Goal: Contribute content: Contribute content

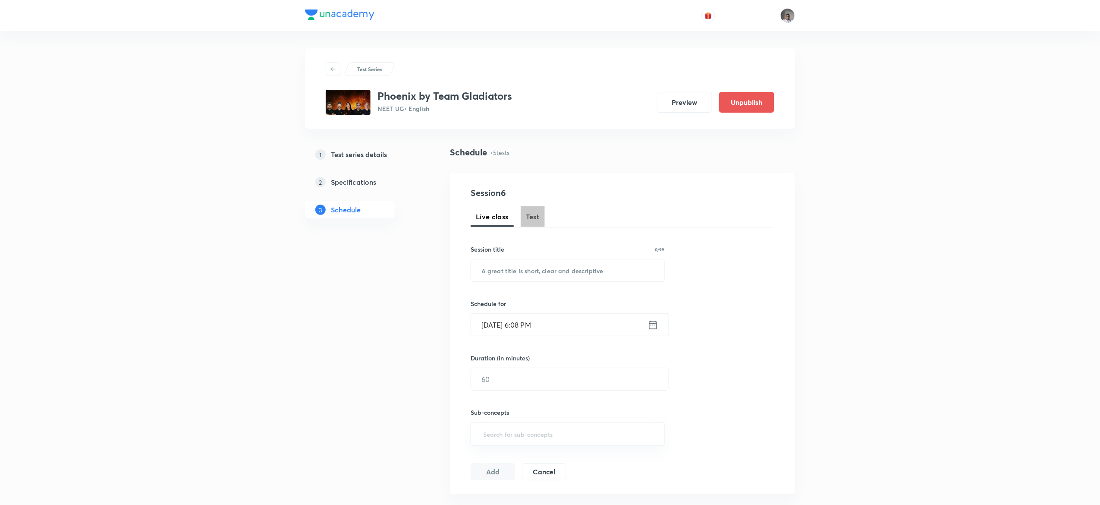
click at [534, 217] on span "Test" at bounding box center [533, 216] width 14 height 10
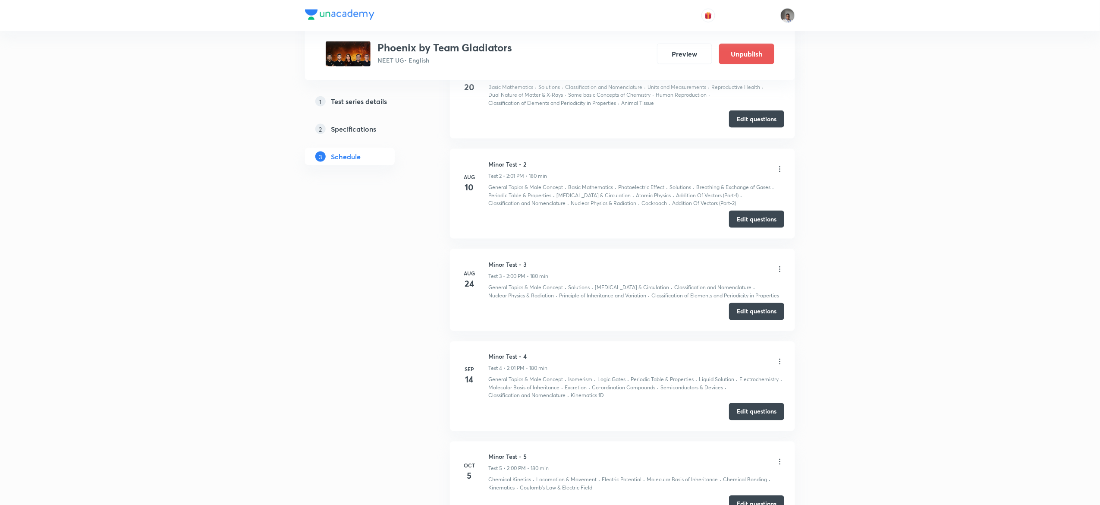
scroll to position [618, 0]
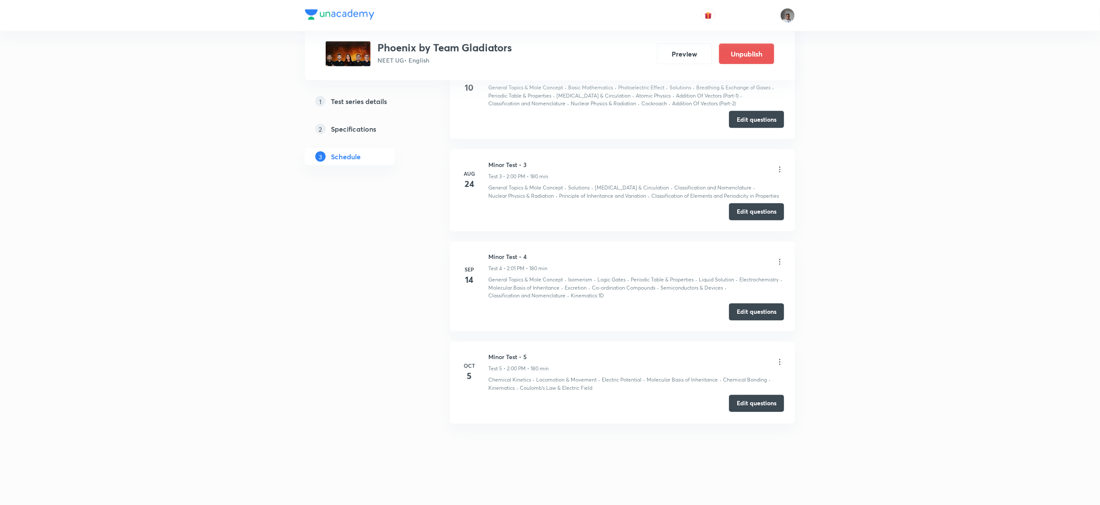
click at [743, 405] on button "Edit questions" at bounding box center [756, 403] width 55 height 17
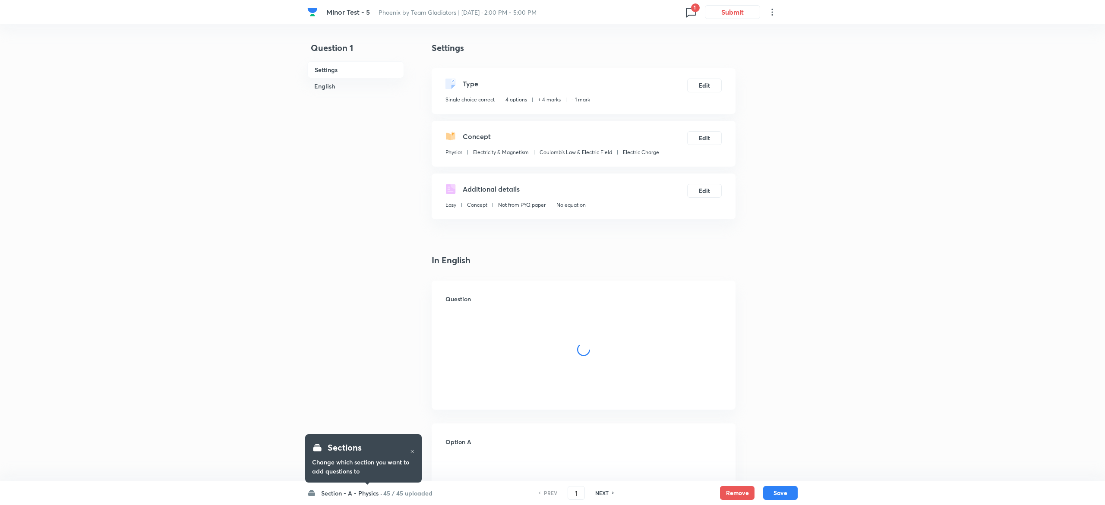
checkbox input "true"
click at [416, 490] on h6 "45 / 45 uploaded" at bounding box center [405, 492] width 49 height 9
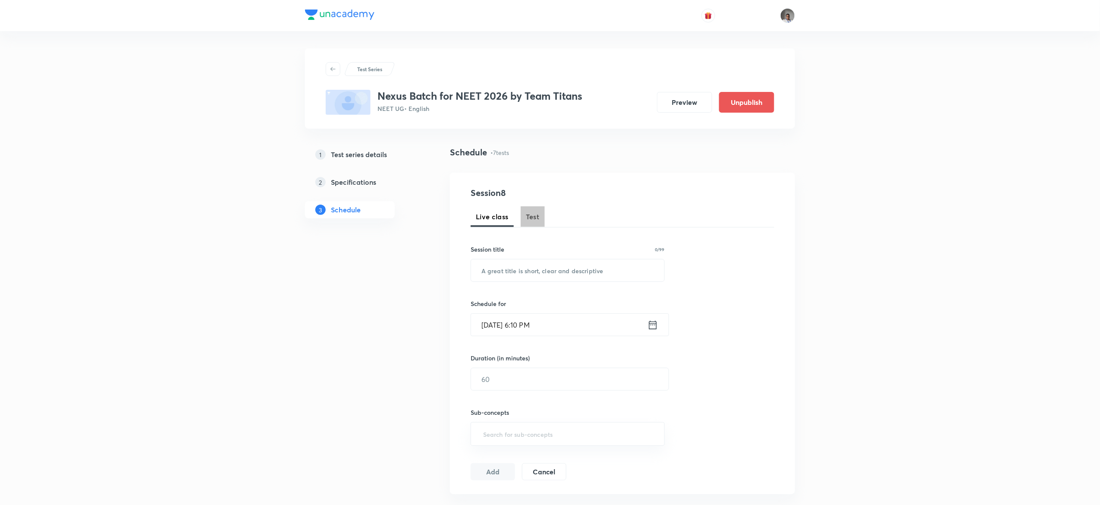
click at [527, 217] on span "Test" at bounding box center [533, 216] width 14 height 10
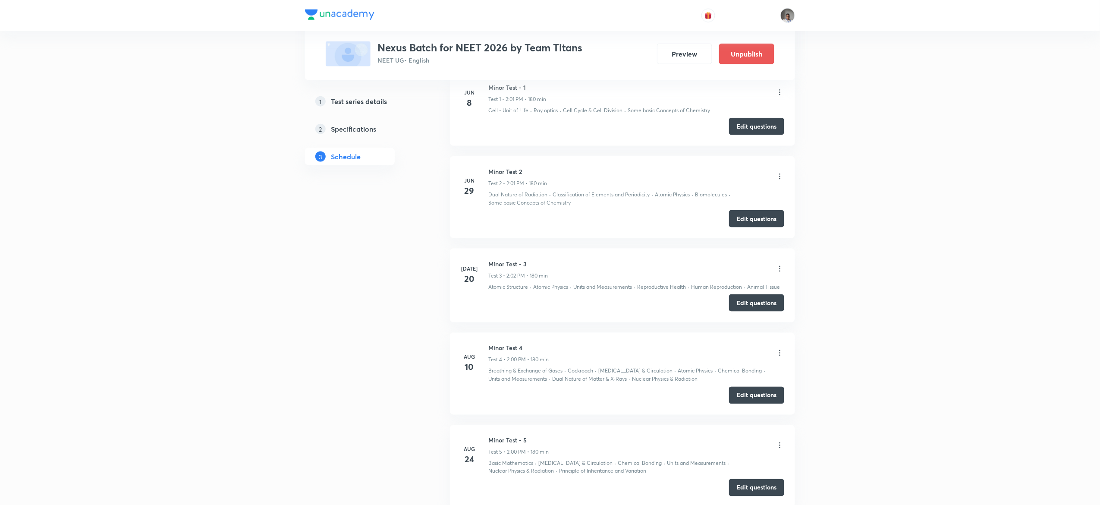
scroll to position [763, 0]
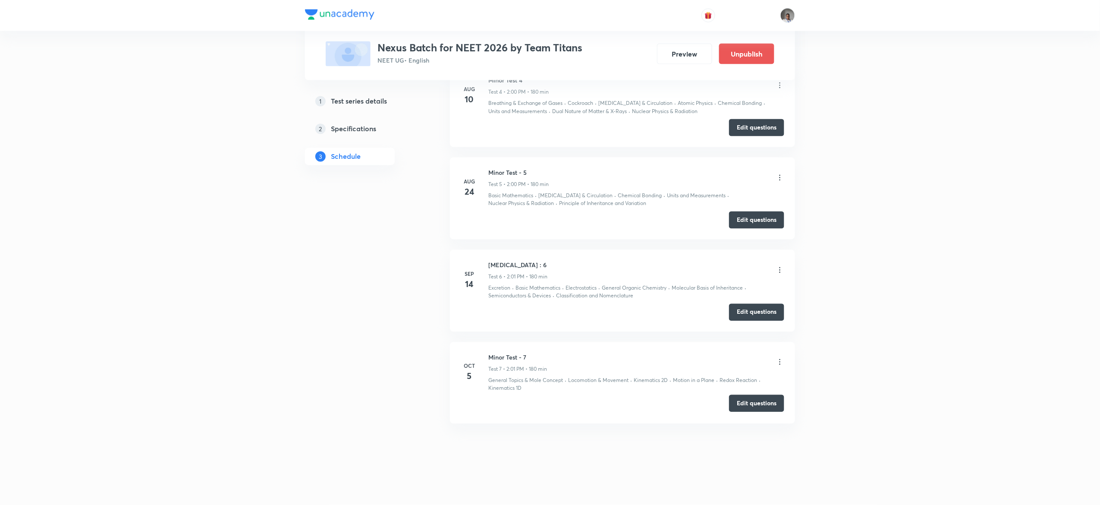
click at [742, 399] on button "Edit questions" at bounding box center [756, 403] width 55 height 17
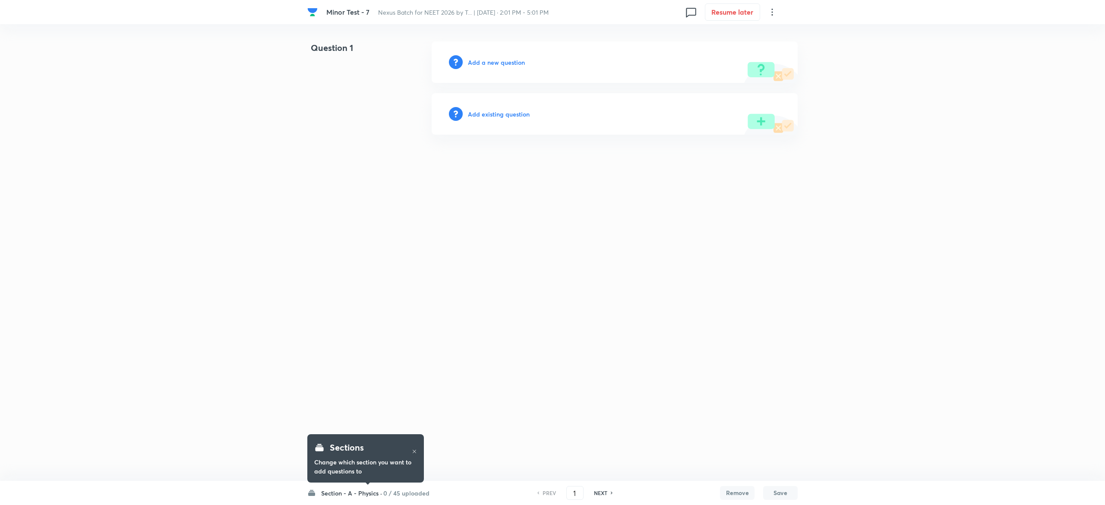
click at [396, 488] on div "Sections Change which section you want to add questions to" at bounding box center [365, 458] width 117 height 60
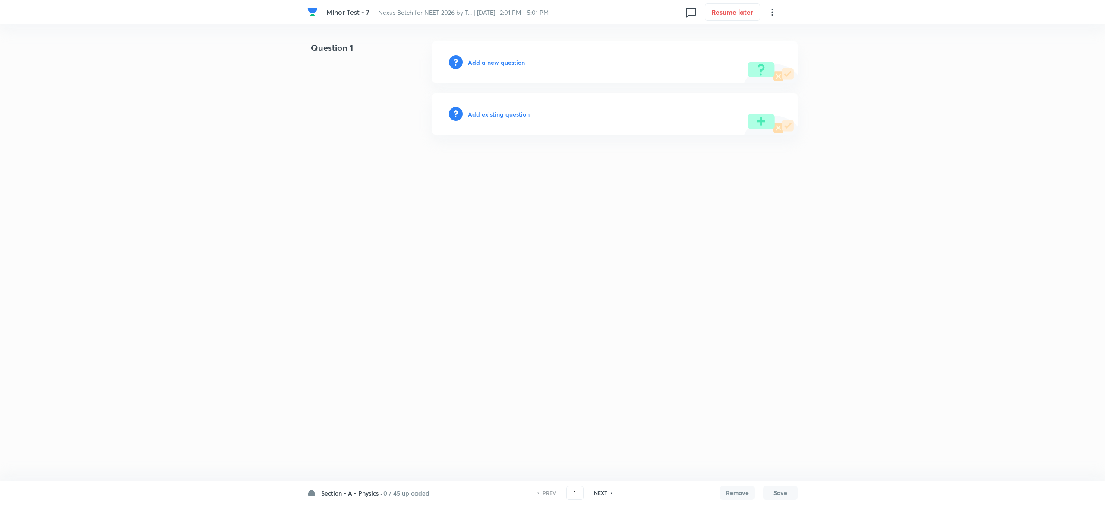
click at [397, 491] on h6 "0 / 45 uploaded" at bounding box center [406, 492] width 46 height 9
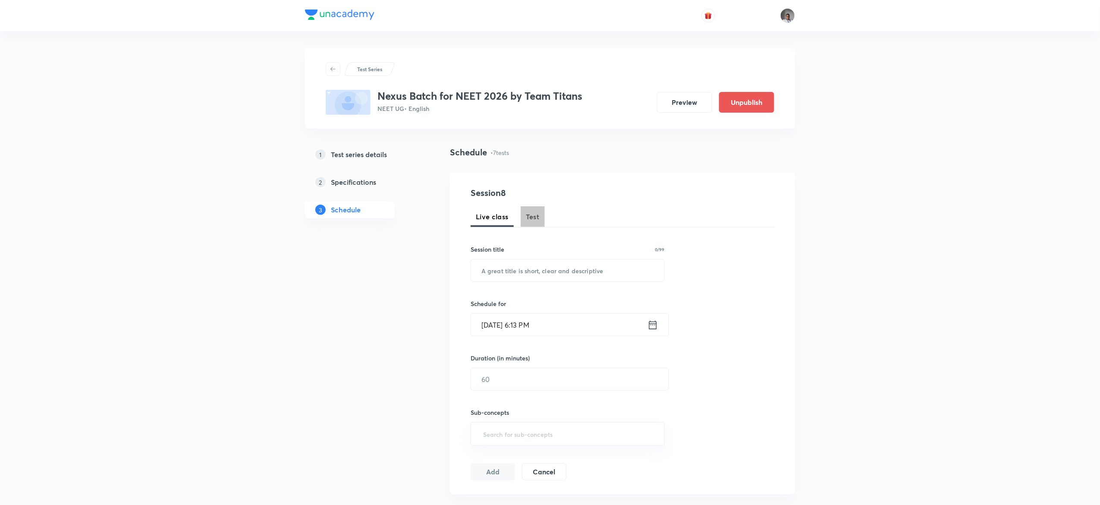
click at [532, 221] on span "Test" at bounding box center [533, 216] width 14 height 10
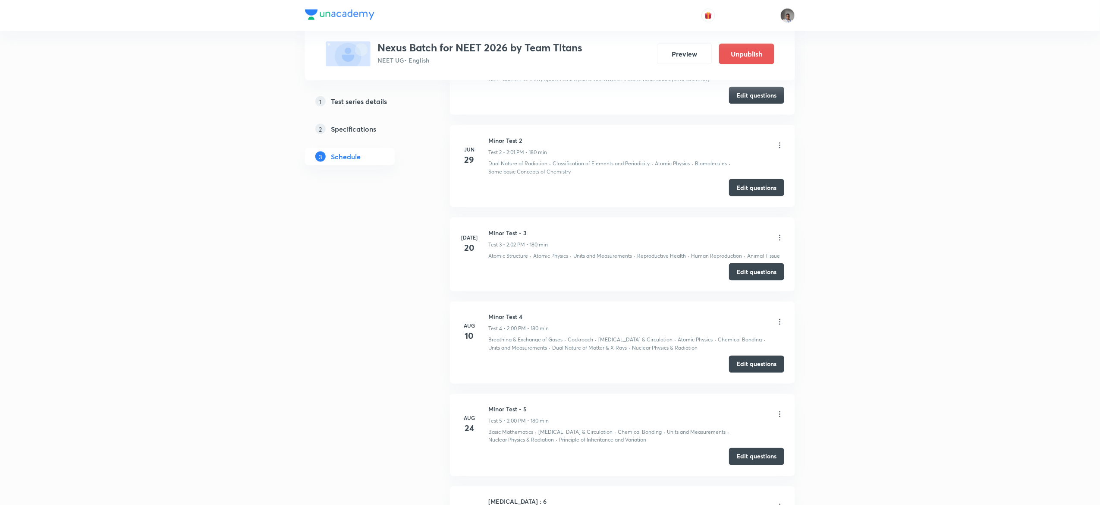
scroll to position [763, 0]
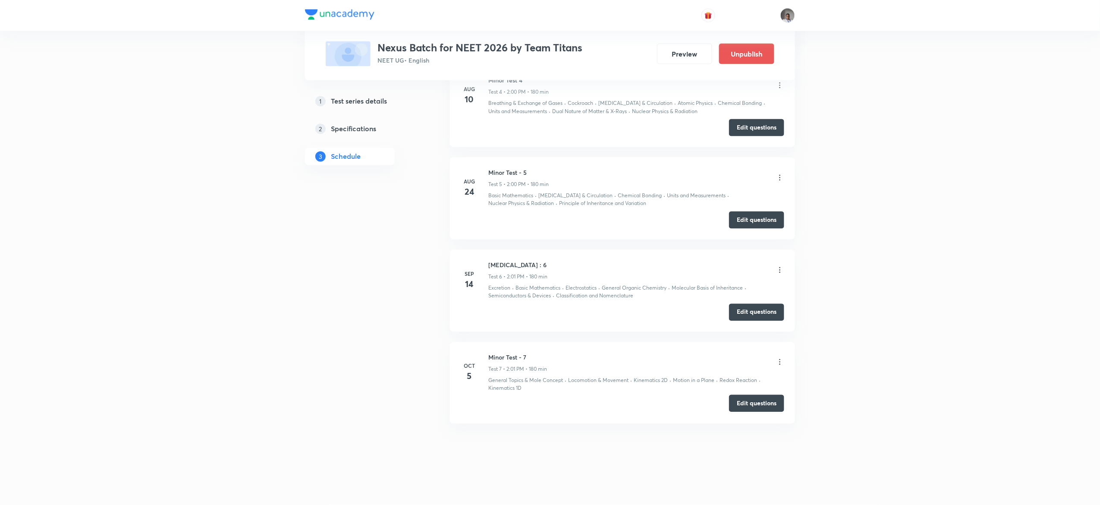
click at [761, 405] on button "Edit questions" at bounding box center [756, 403] width 55 height 17
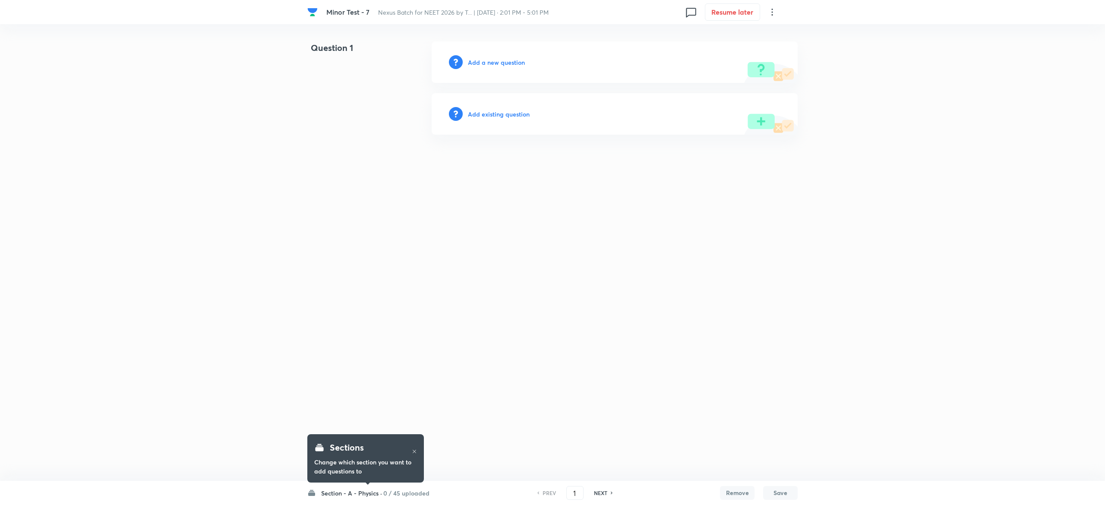
drag, startPoint x: 396, startPoint y: 488, endPoint x: 400, endPoint y: 496, distance: 9.6
click at [400, 135] on body "Minor Test - 7 Nexus Batch for NEET 2026 by T... | Oct 5, 2025 · 2:01 PM - 5:01…" at bounding box center [552, 87] width 1105 height 93
click at [400, 496] on h6 "0 / 45 uploaded" at bounding box center [406, 492] width 46 height 9
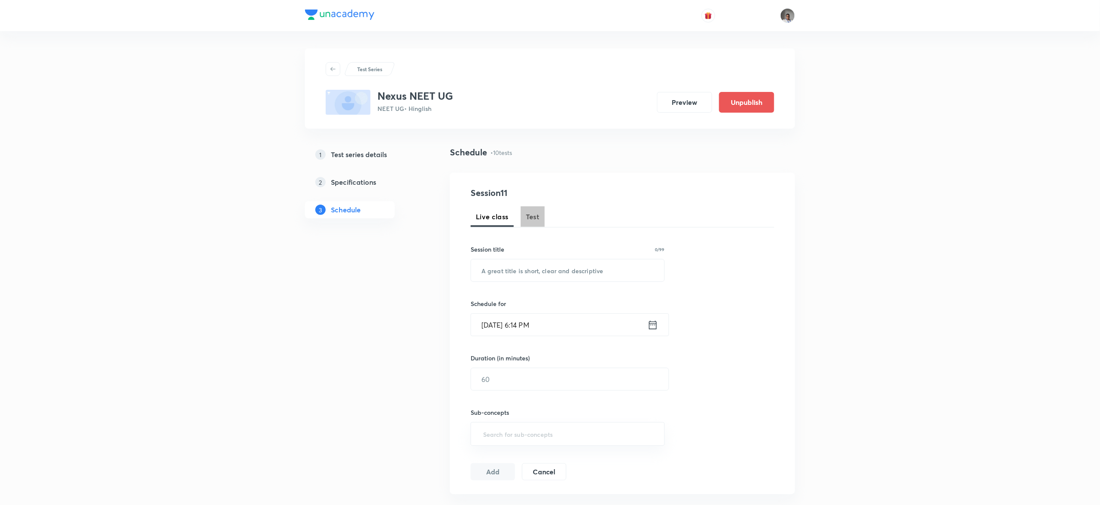
click at [527, 214] on span "Test" at bounding box center [533, 216] width 14 height 10
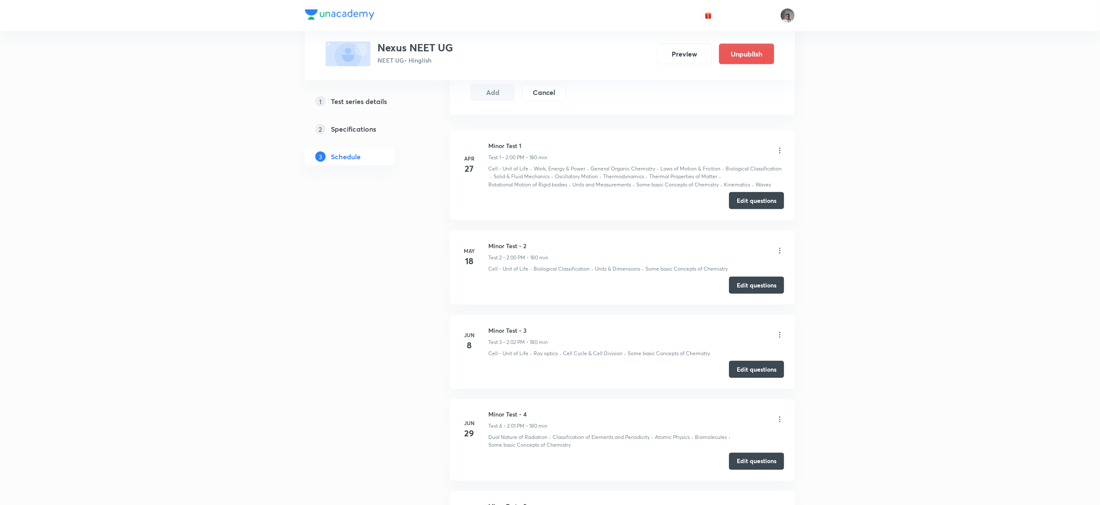
scroll to position [1037, 0]
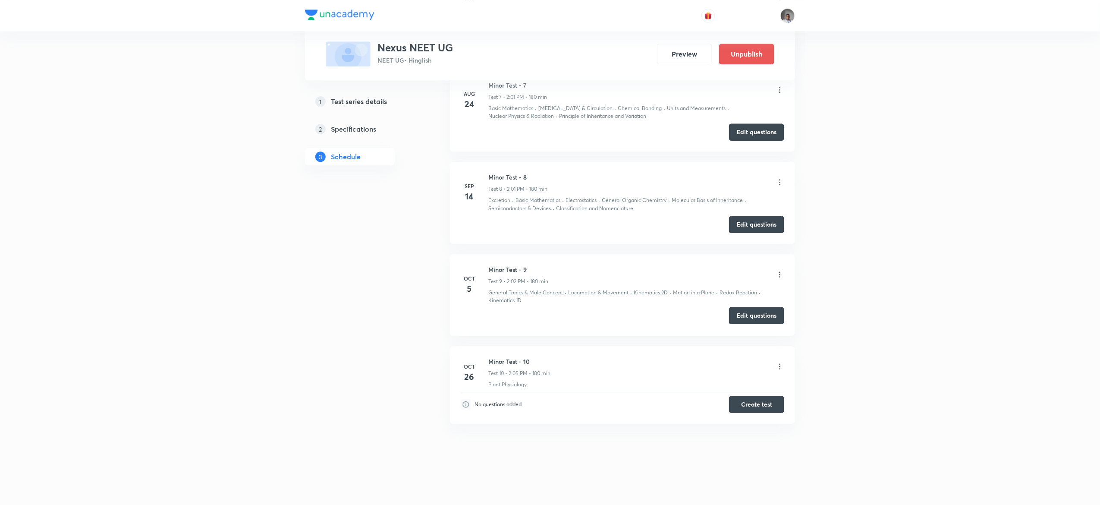
click at [743, 317] on button "Edit questions" at bounding box center [756, 315] width 55 height 17
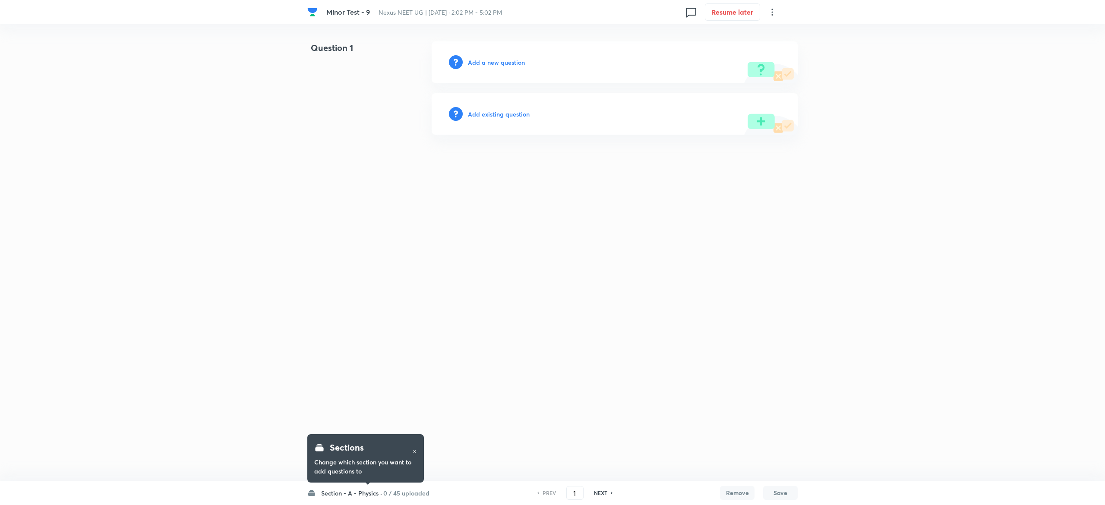
click at [394, 488] on h6 "0 / 45 uploaded" at bounding box center [406, 492] width 46 height 9
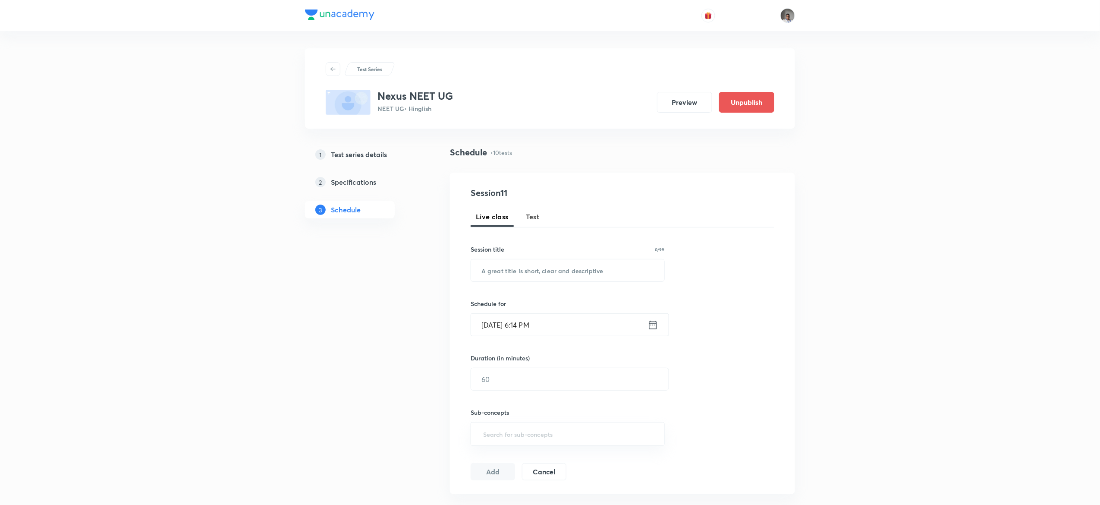
click at [537, 214] on span "Test" at bounding box center [533, 216] width 14 height 10
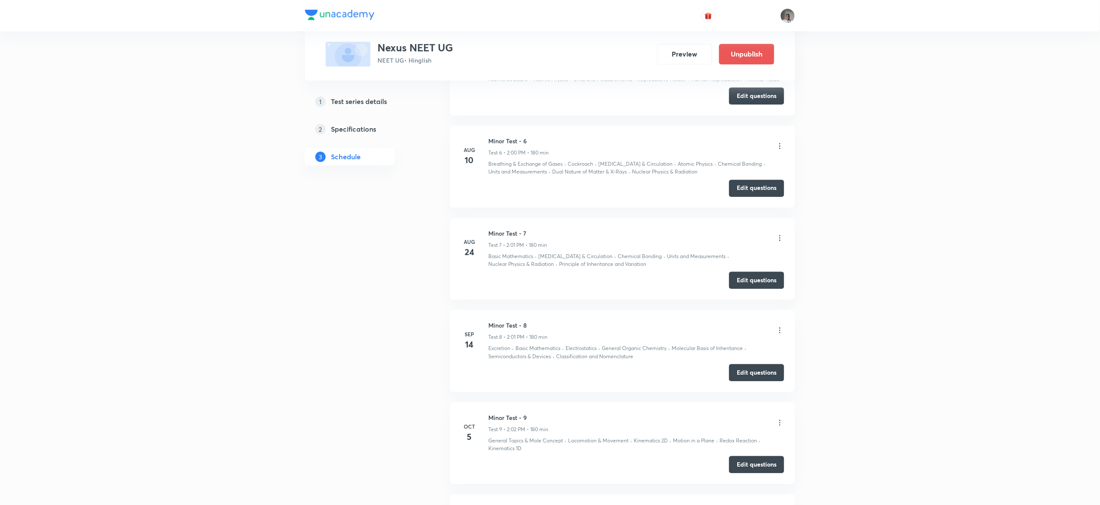
scroll to position [1037, 0]
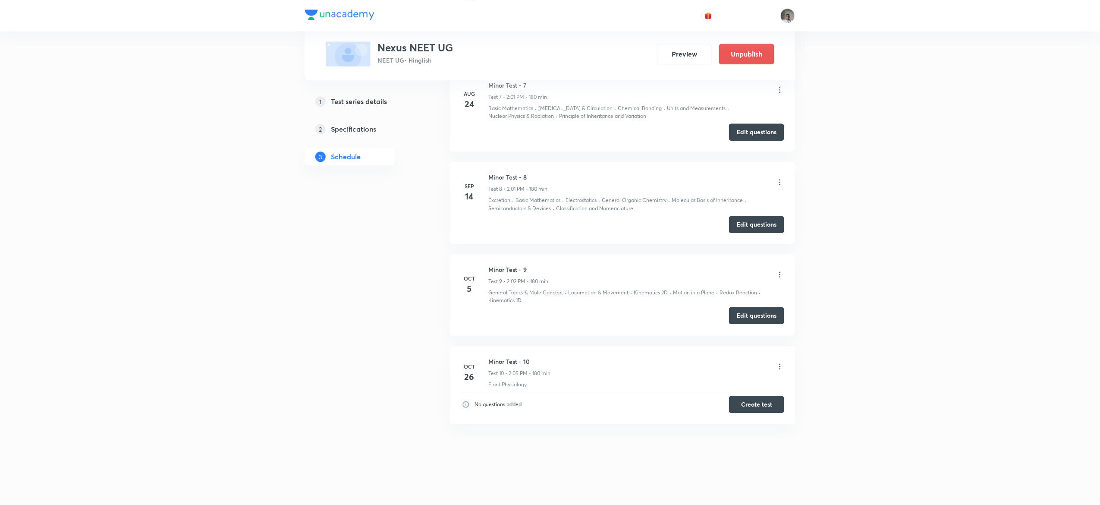
click at [744, 312] on button "Edit questions" at bounding box center [756, 315] width 55 height 17
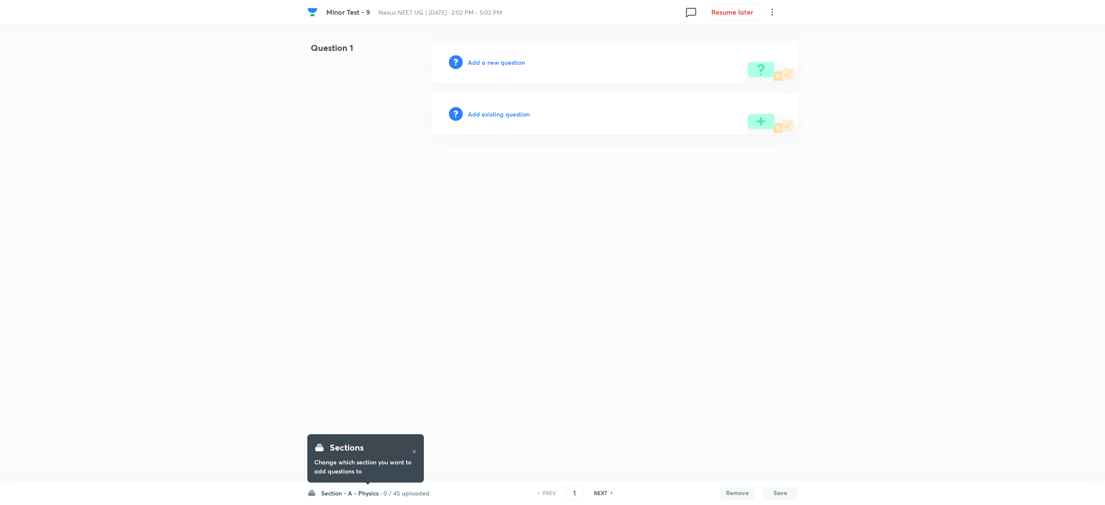
click at [416, 489] on h6 "0 / 45 uploaded" at bounding box center [406, 492] width 46 height 9
